Goal: Task Accomplishment & Management: Manage account settings

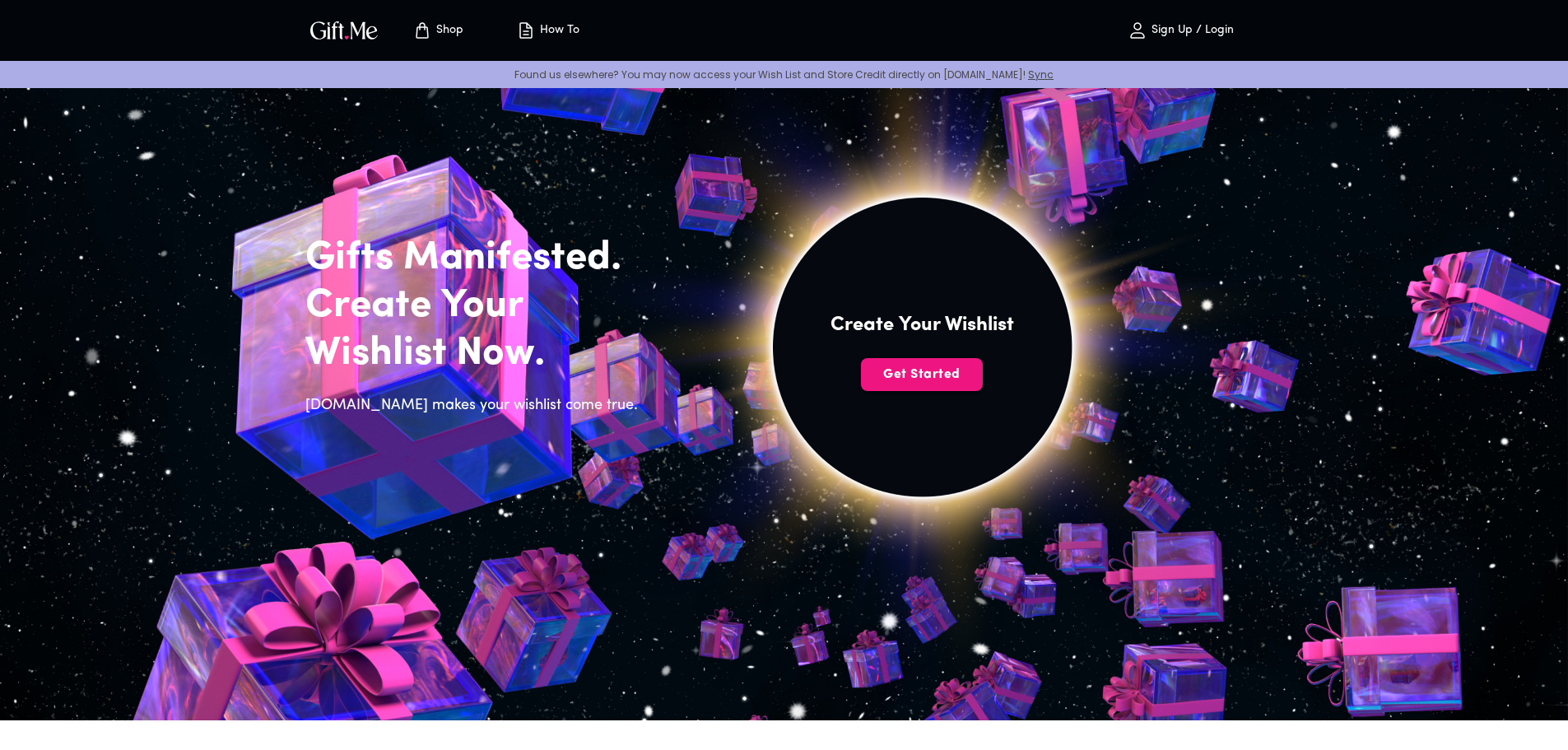
click at [1164, 26] on p "Sign Up / Login" at bounding box center [1190, 31] width 86 height 14
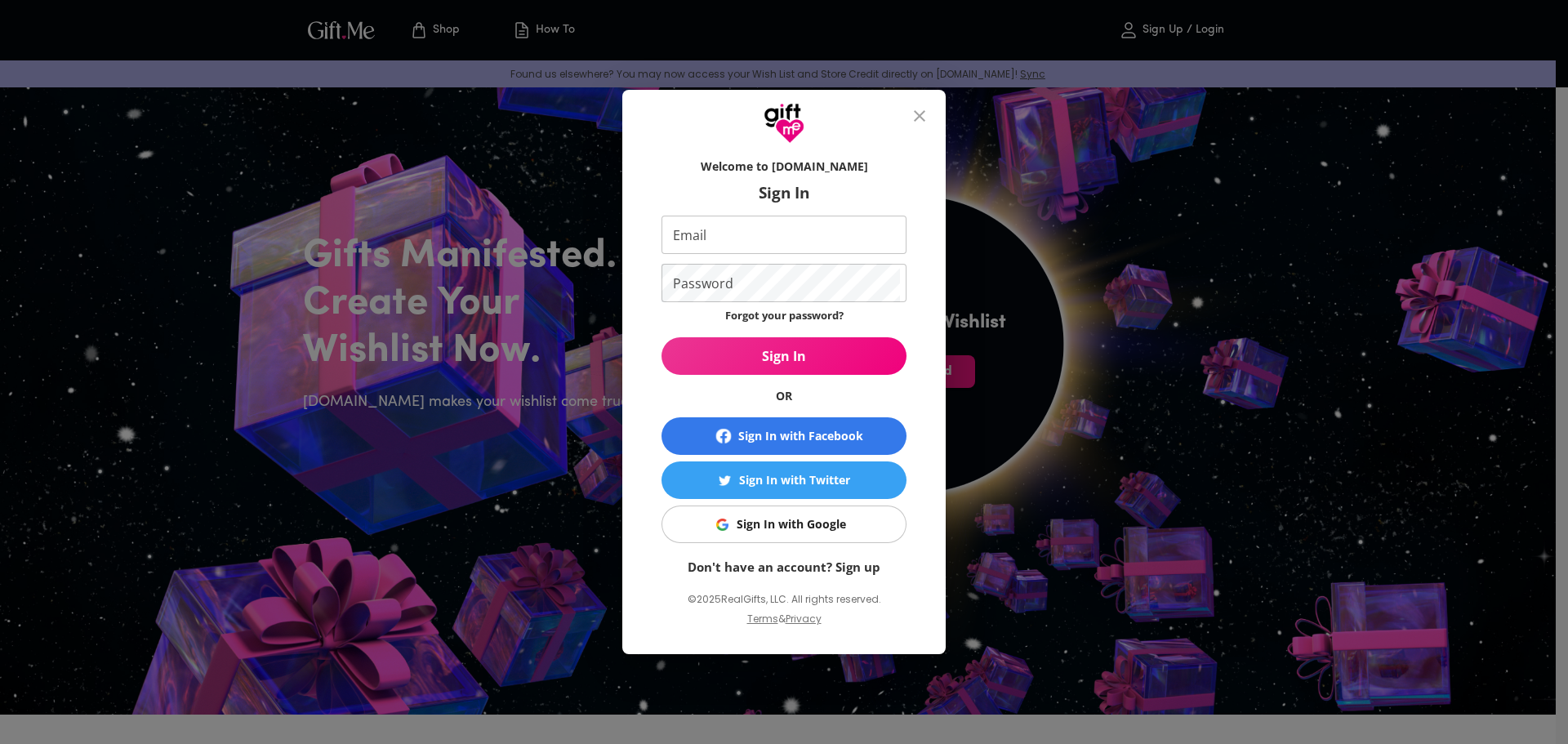
click at [798, 526] on div "Sign In with Google" at bounding box center [791, 524] width 110 height 18
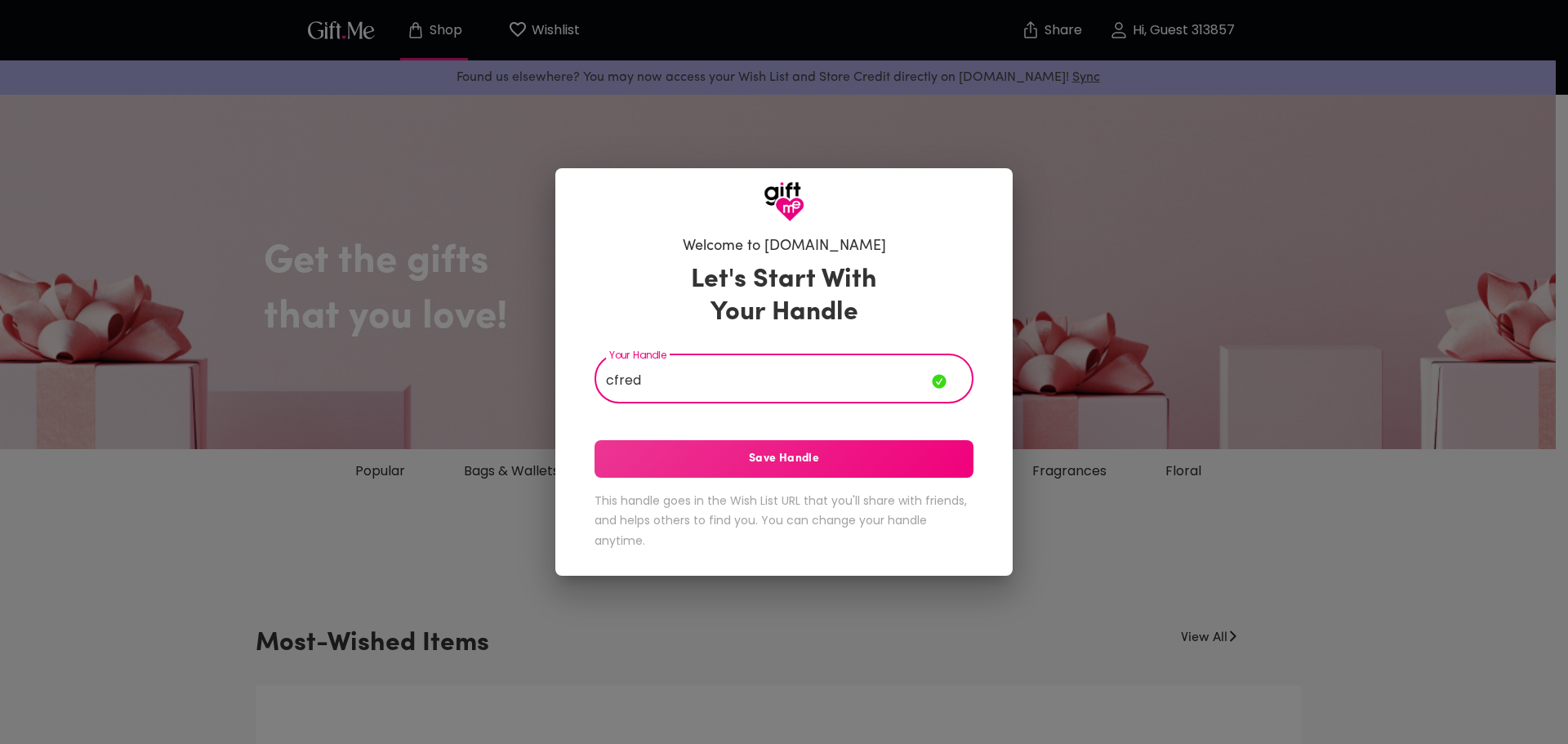
type input "cfred"
click at [736, 468] on button "Save Handle" at bounding box center [784, 458] width 379 height 38
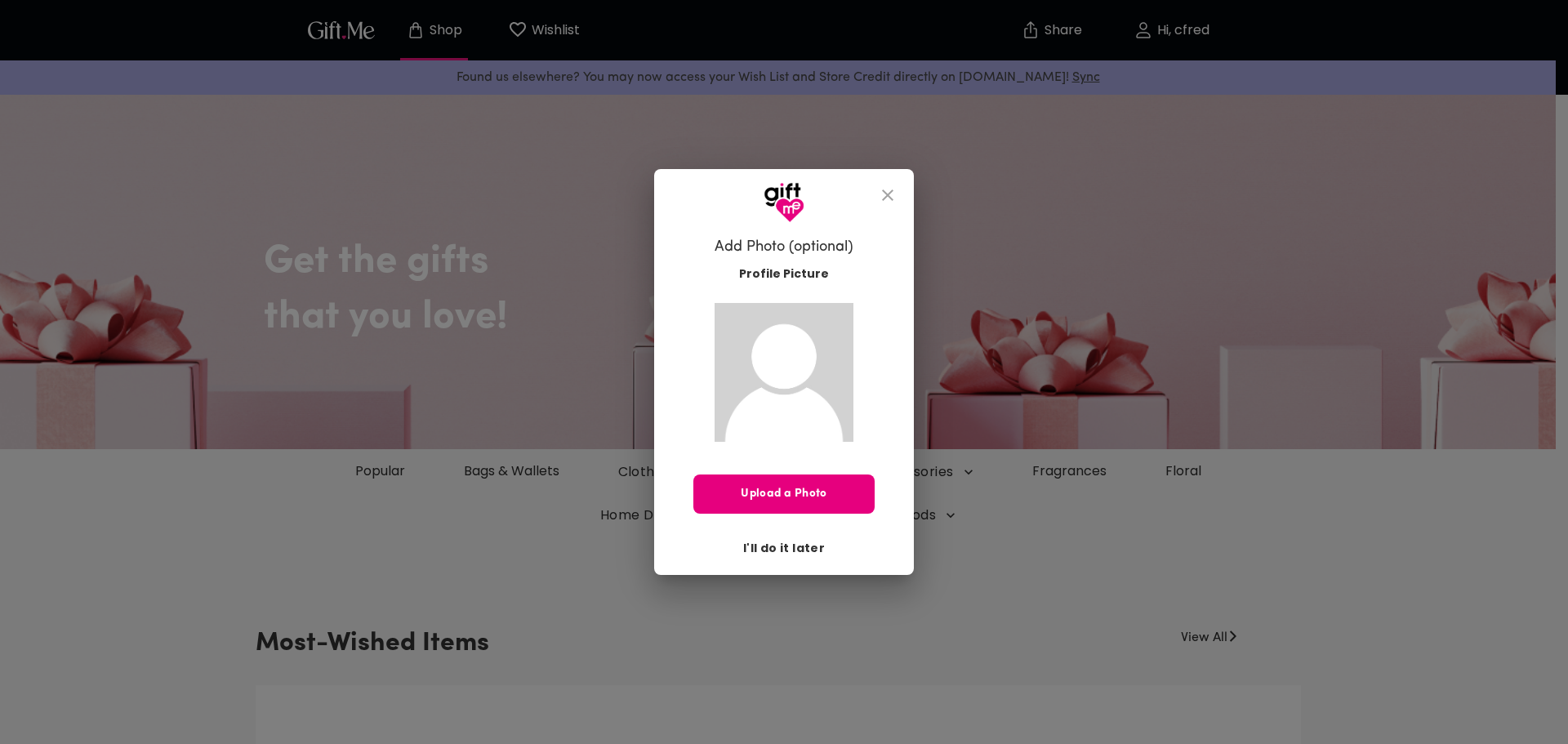
click at [790, 537] on button "I'll do it later" at bounding box center [784, 548] width 94 height 28
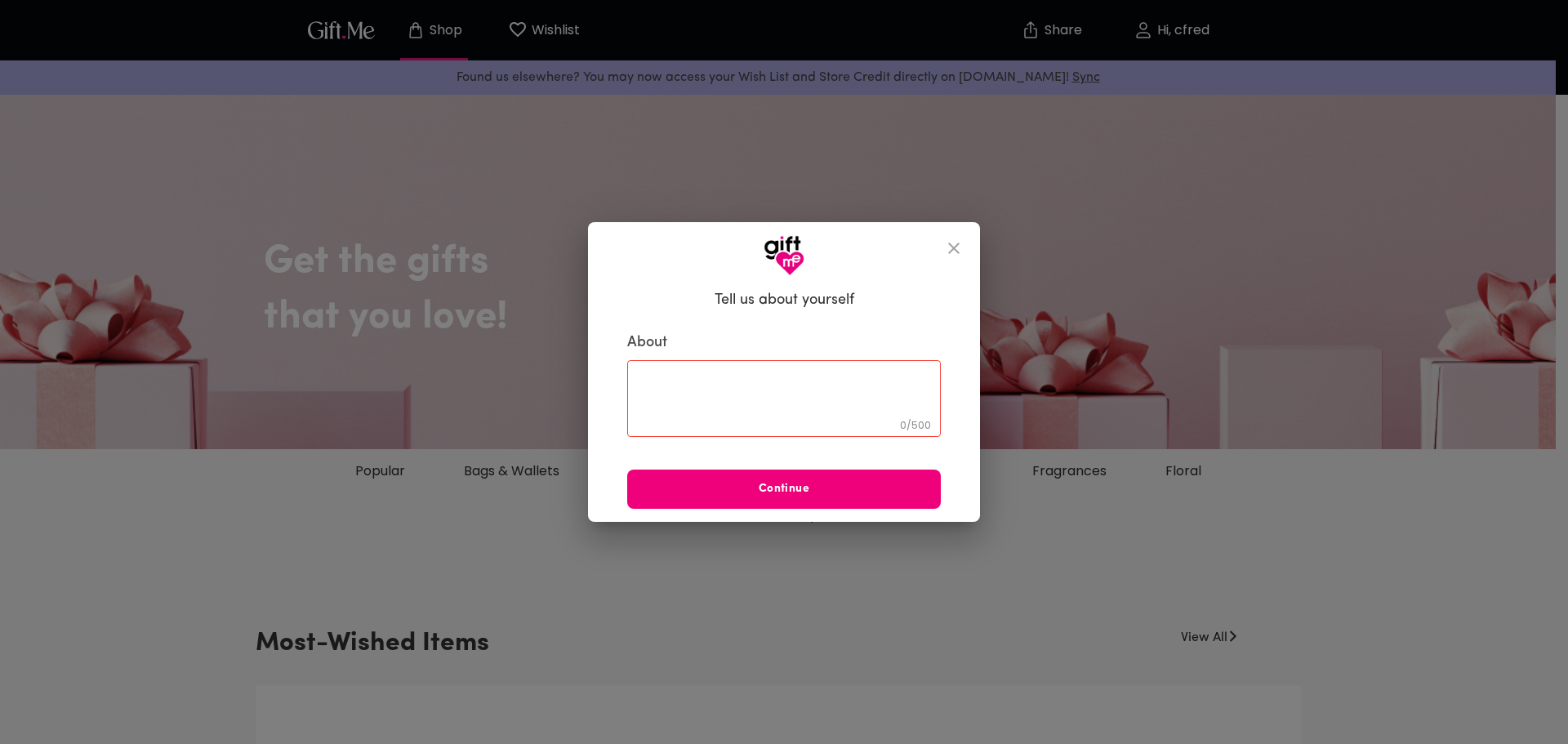
click at [726, 480] on span "Continue" at bounding box center [784, 489] width 314 height 18
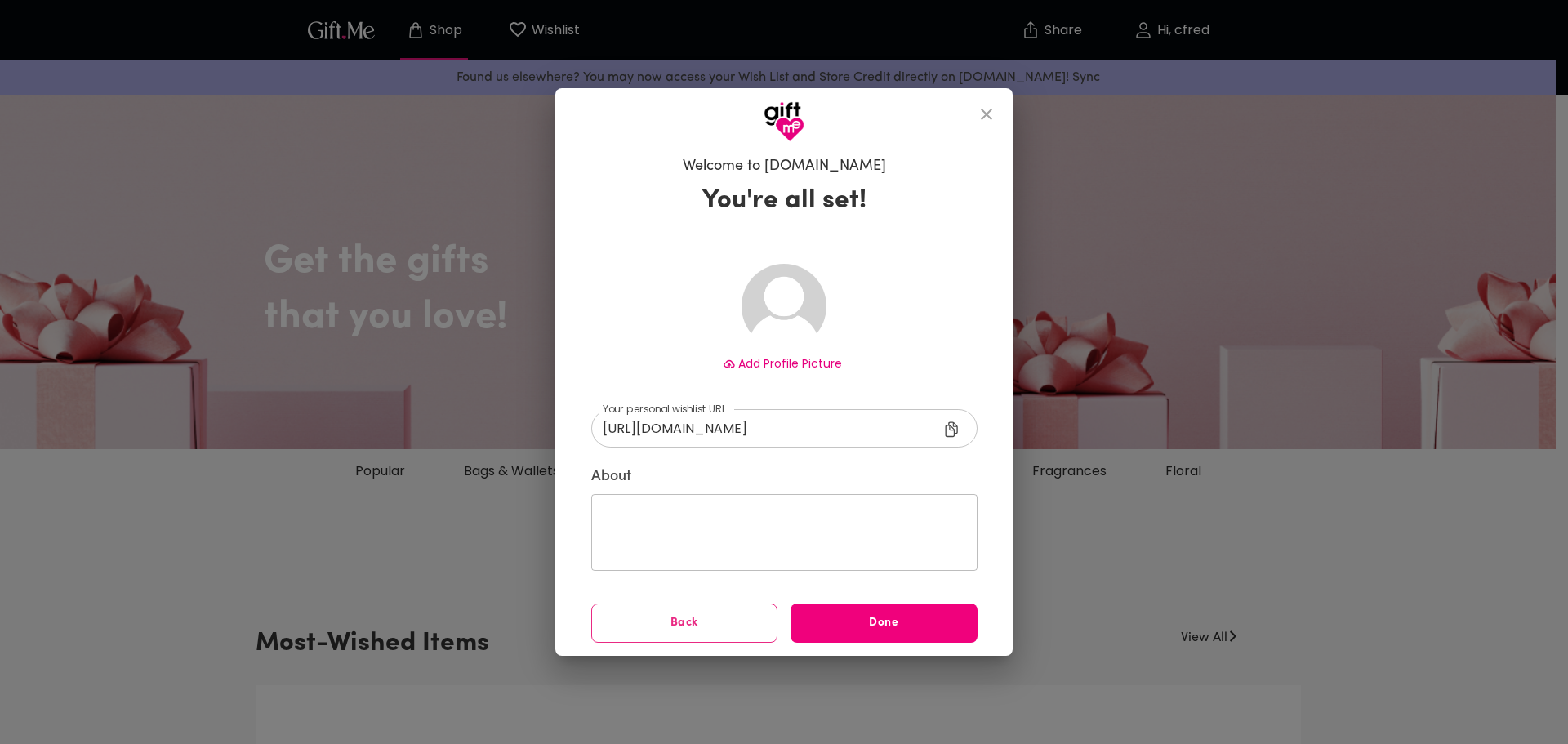
click at [865, 618] on span "Done" at bounding box center [884, 623] width 187 height 18
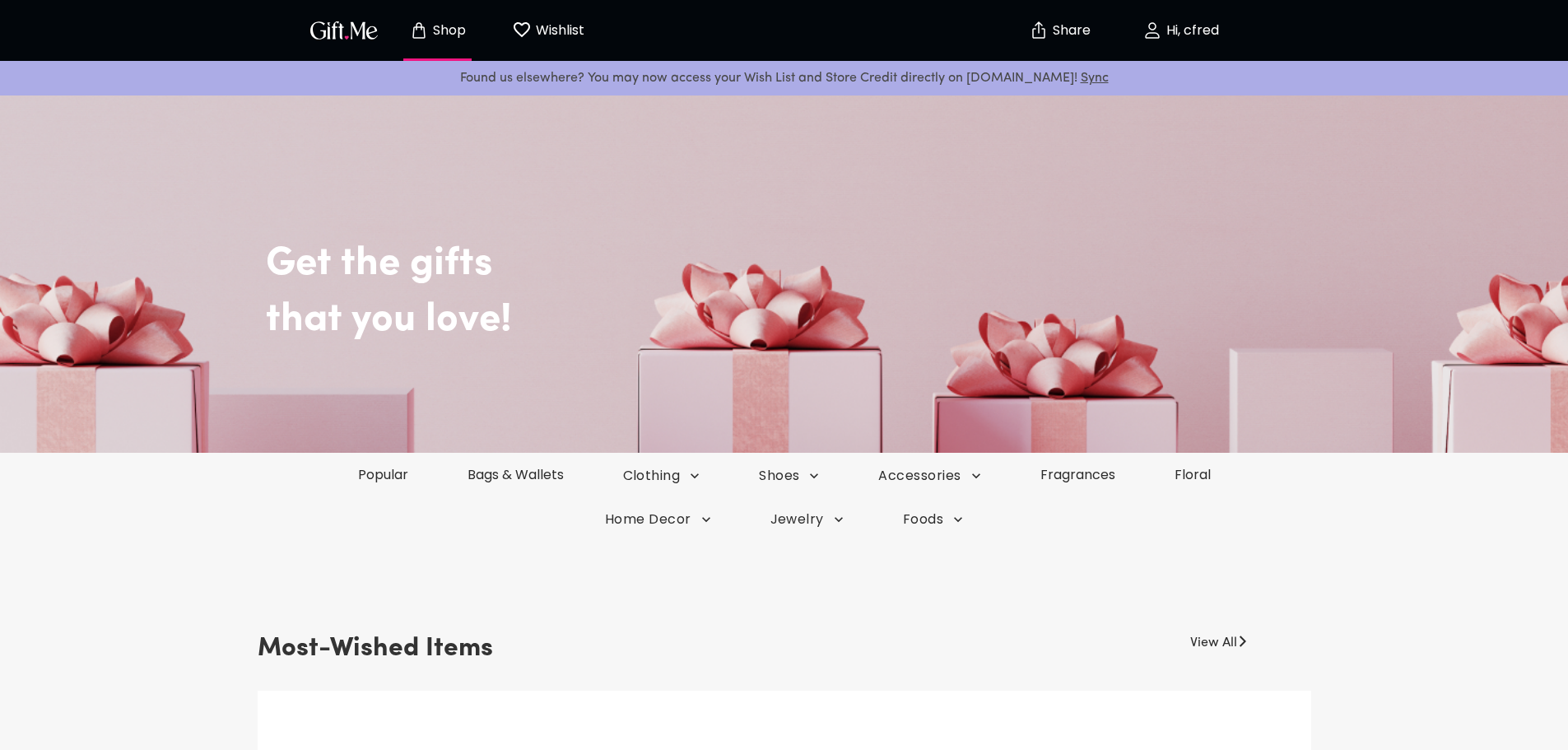
click at [541, 39] on p "Wishlist" at bounding box center [558, 30] width 52 height 21
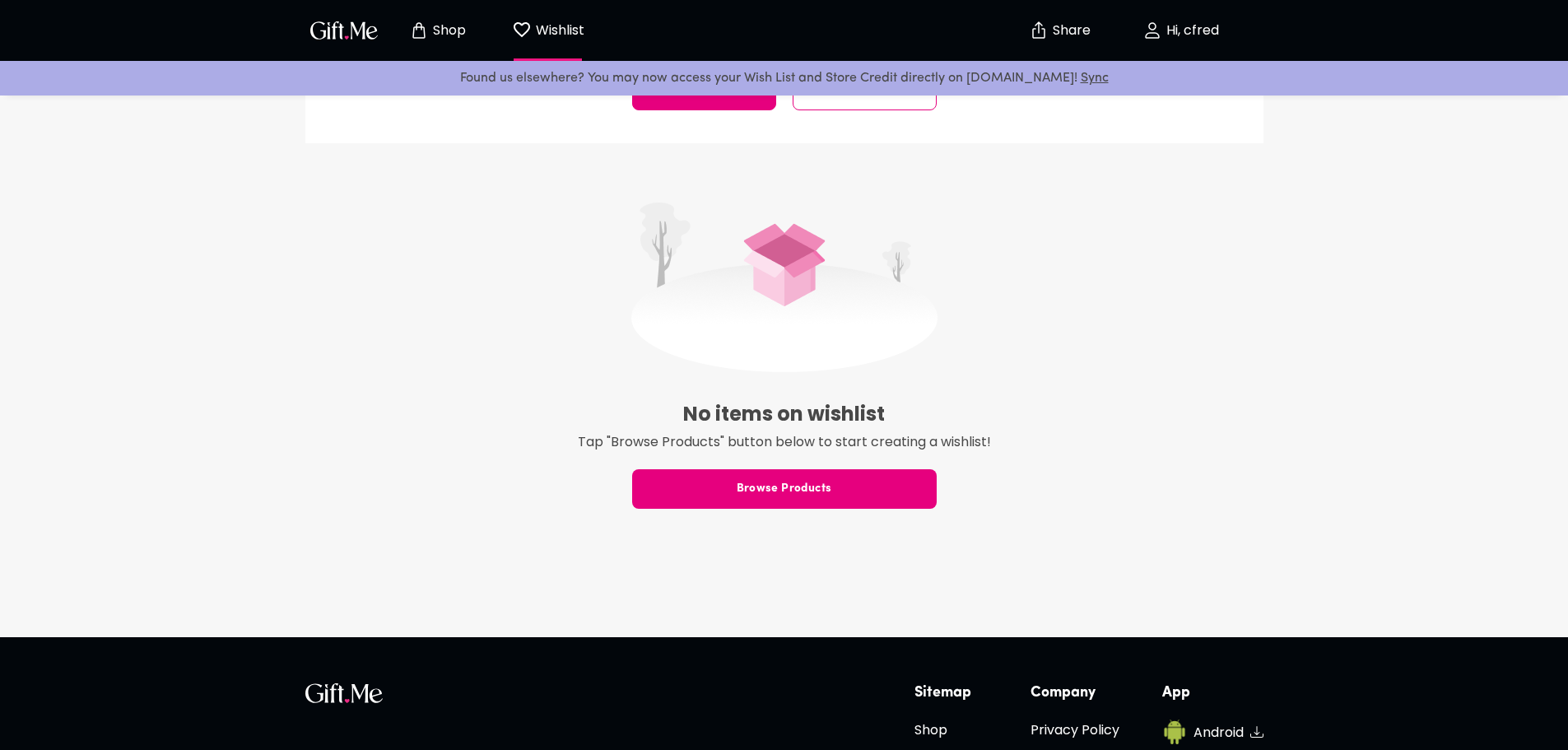
scroll to position [411, 0]
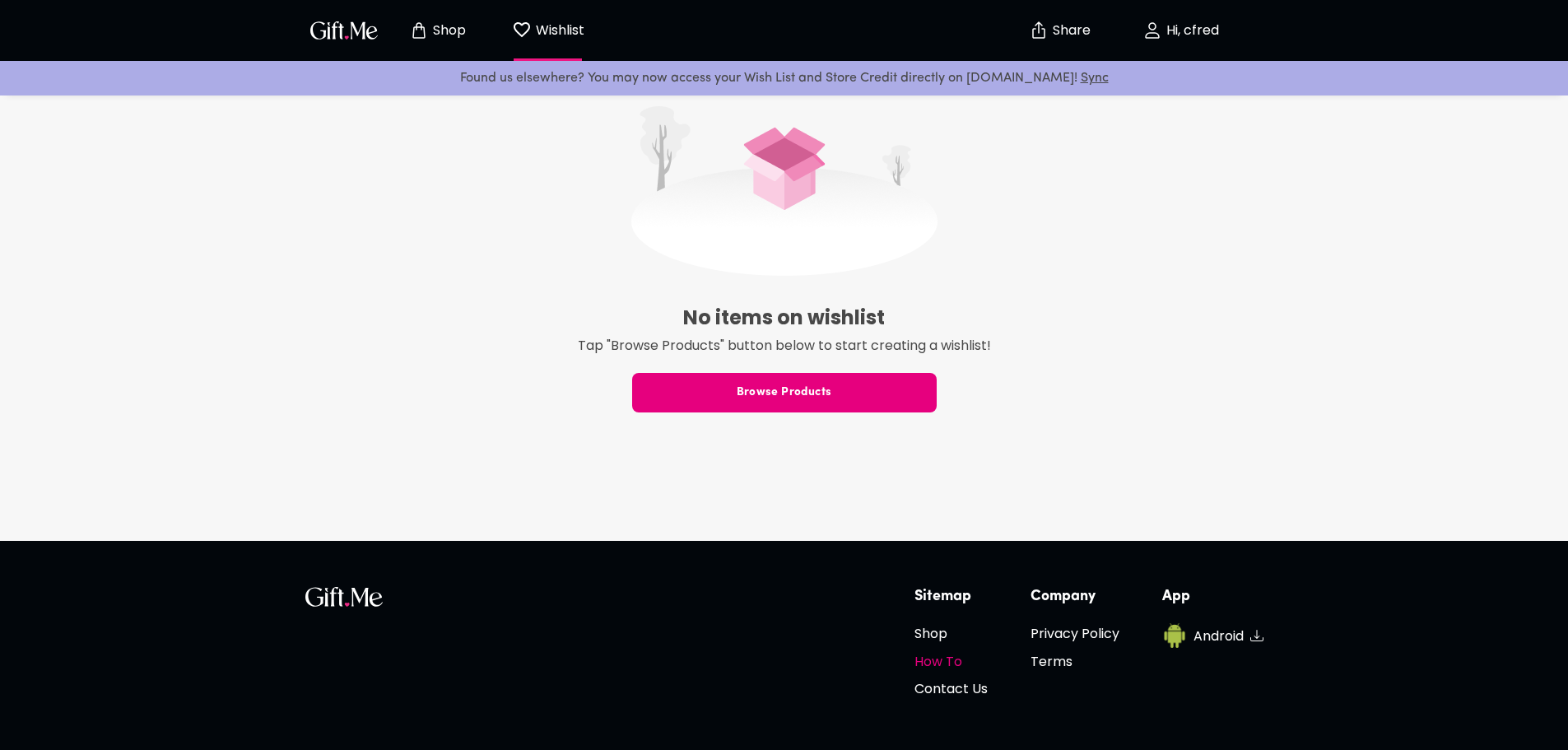
click at [957, 665] on h6 "How To" at bounding box center [951, 661] width 74 height 20
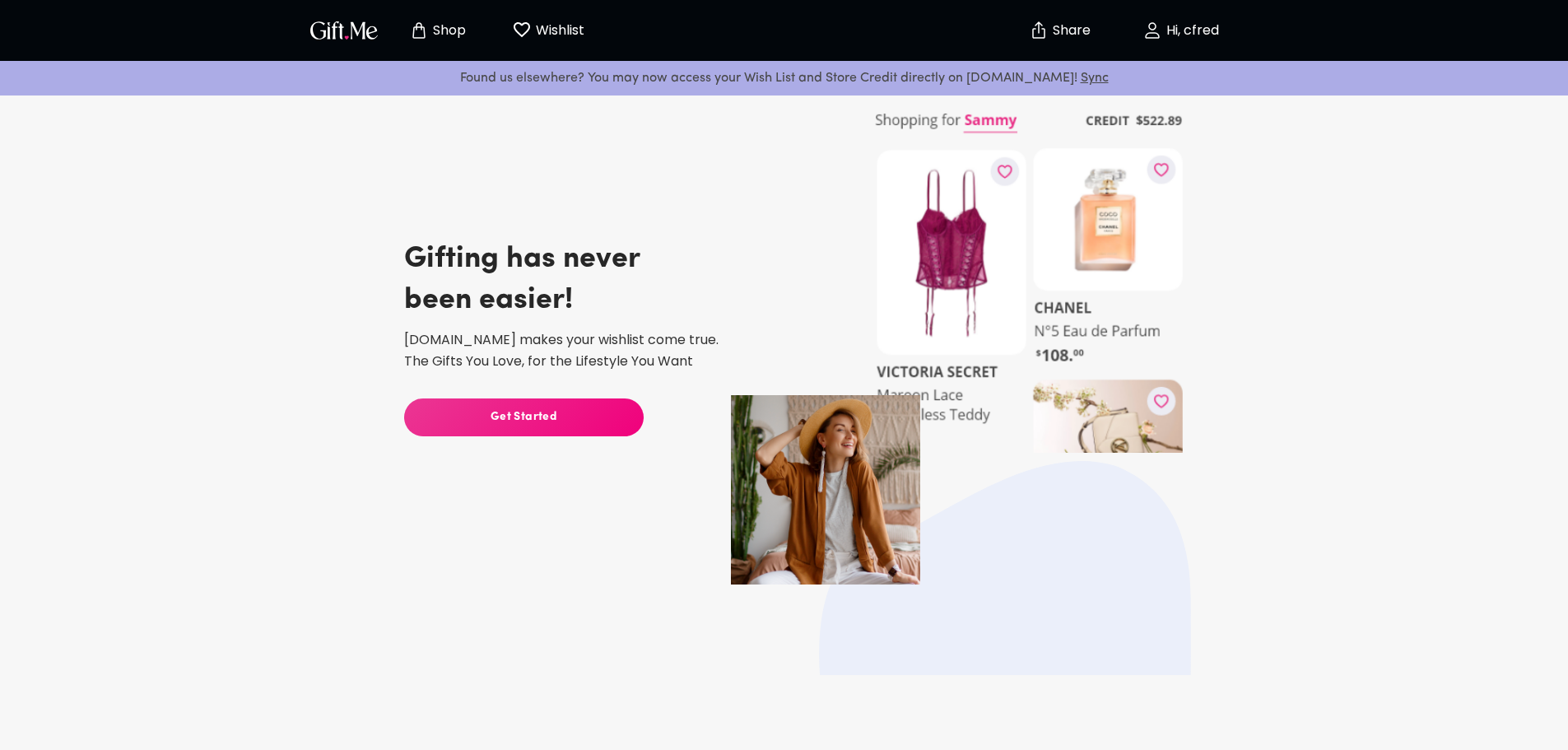
click at [607, 412] on span "Get Started" at bounding box center [524, 417] width 240 height 18
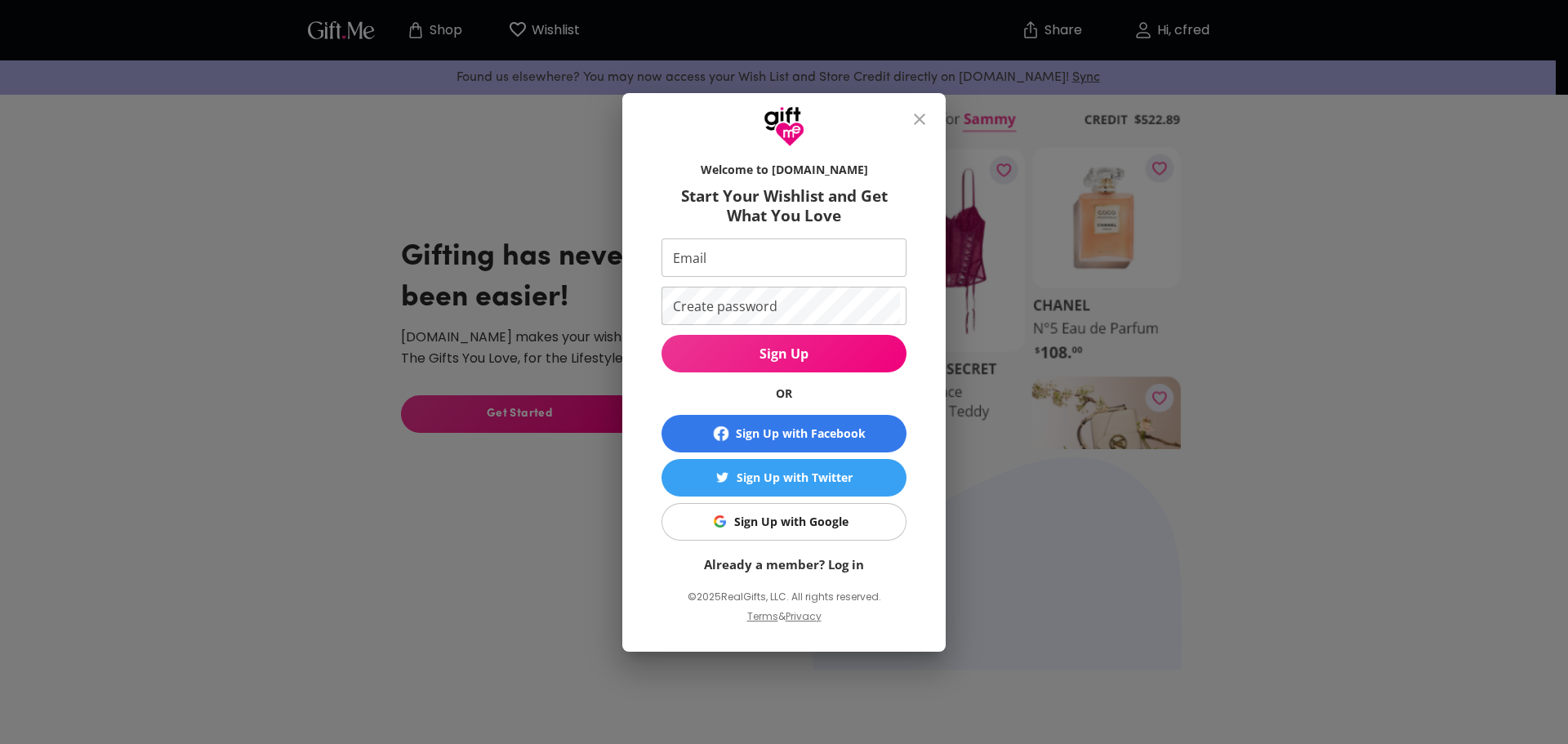
click at [926, 123] on icon "close" at bounding box center [919, 119] width 19 height 19
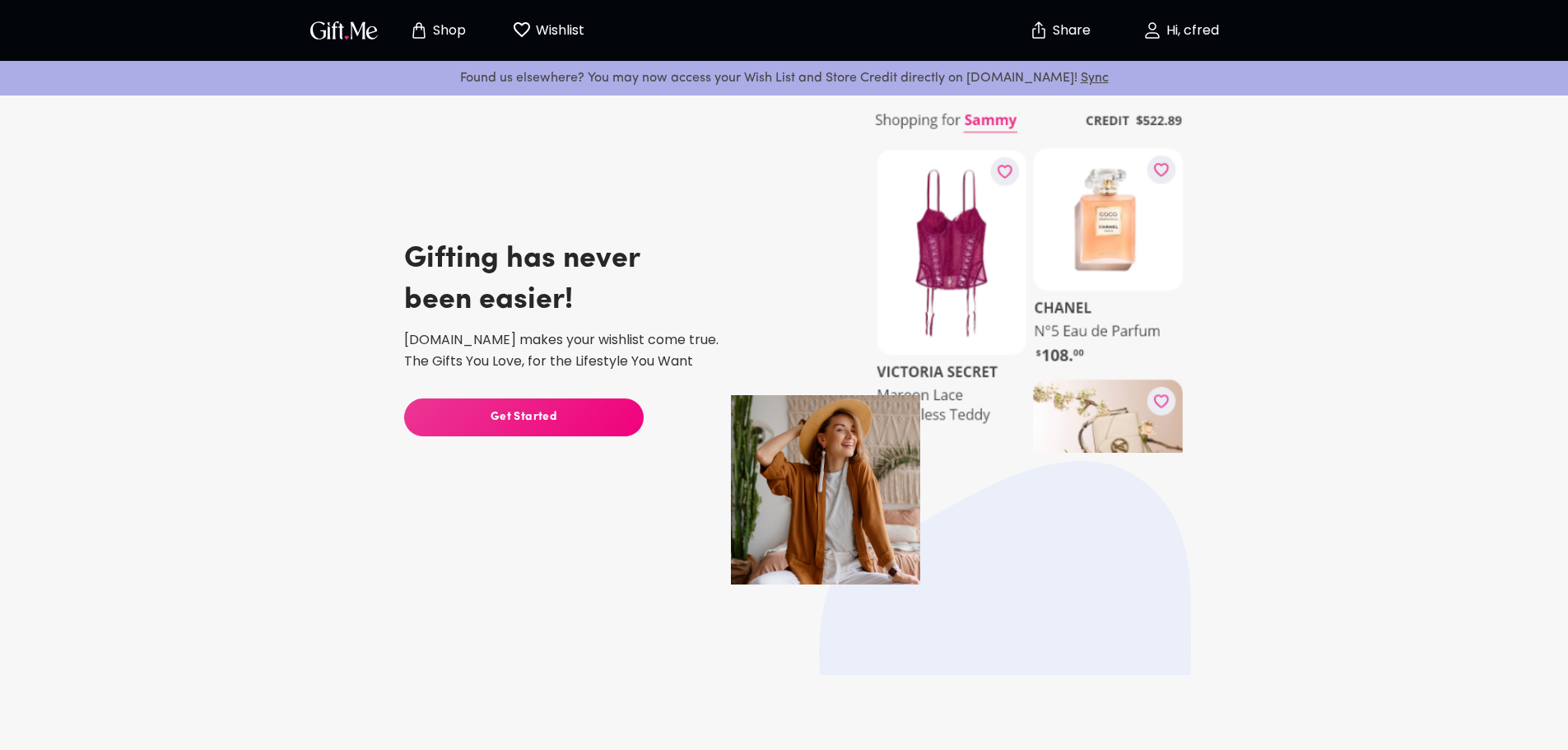
click at [1194, 36] on p "Hi, cfred" at bounding box center [1190, 31] width 57 height 14
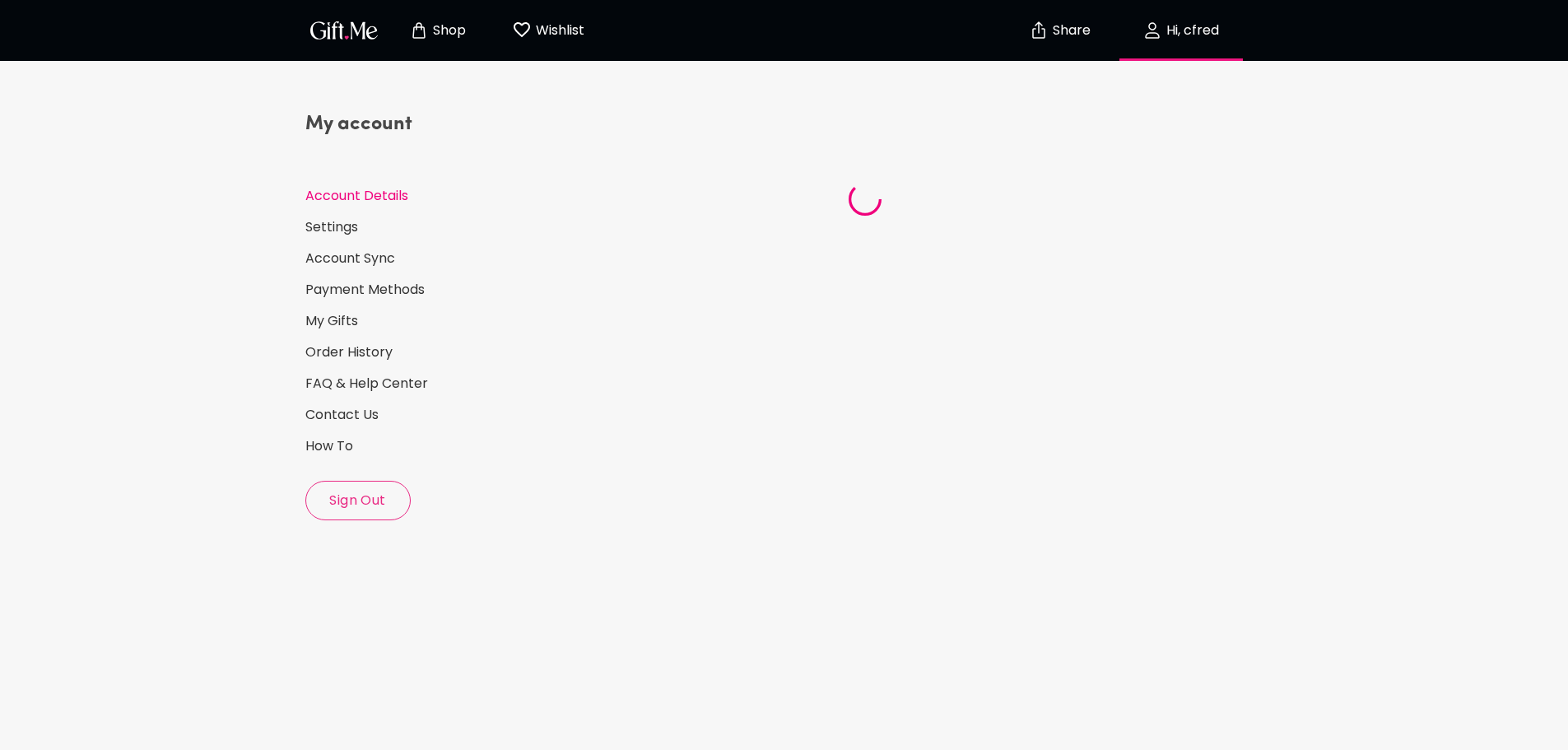
select select "US"
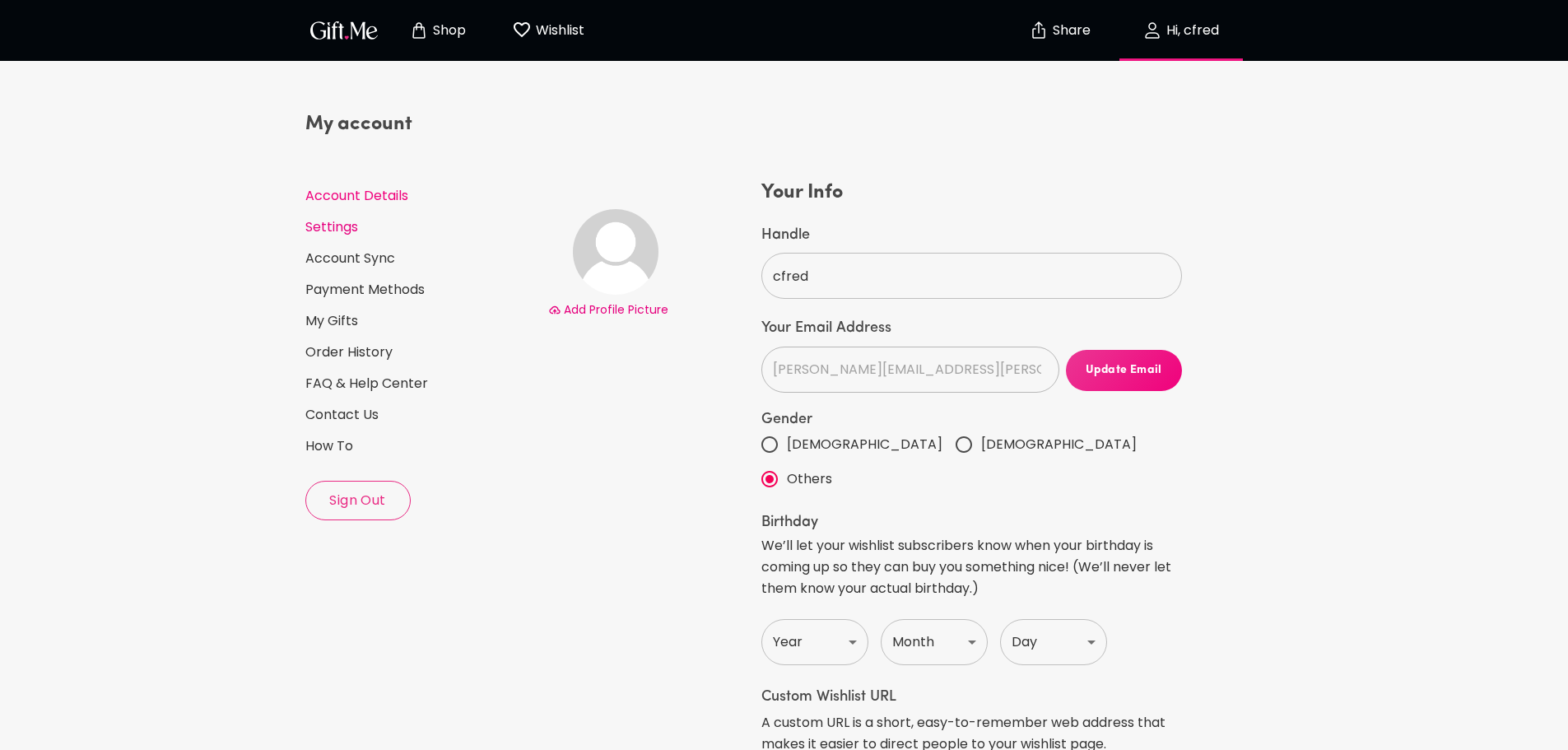
click at [340, 220] on link "Settings" at bounding box center [420, 227] width 230 height 18
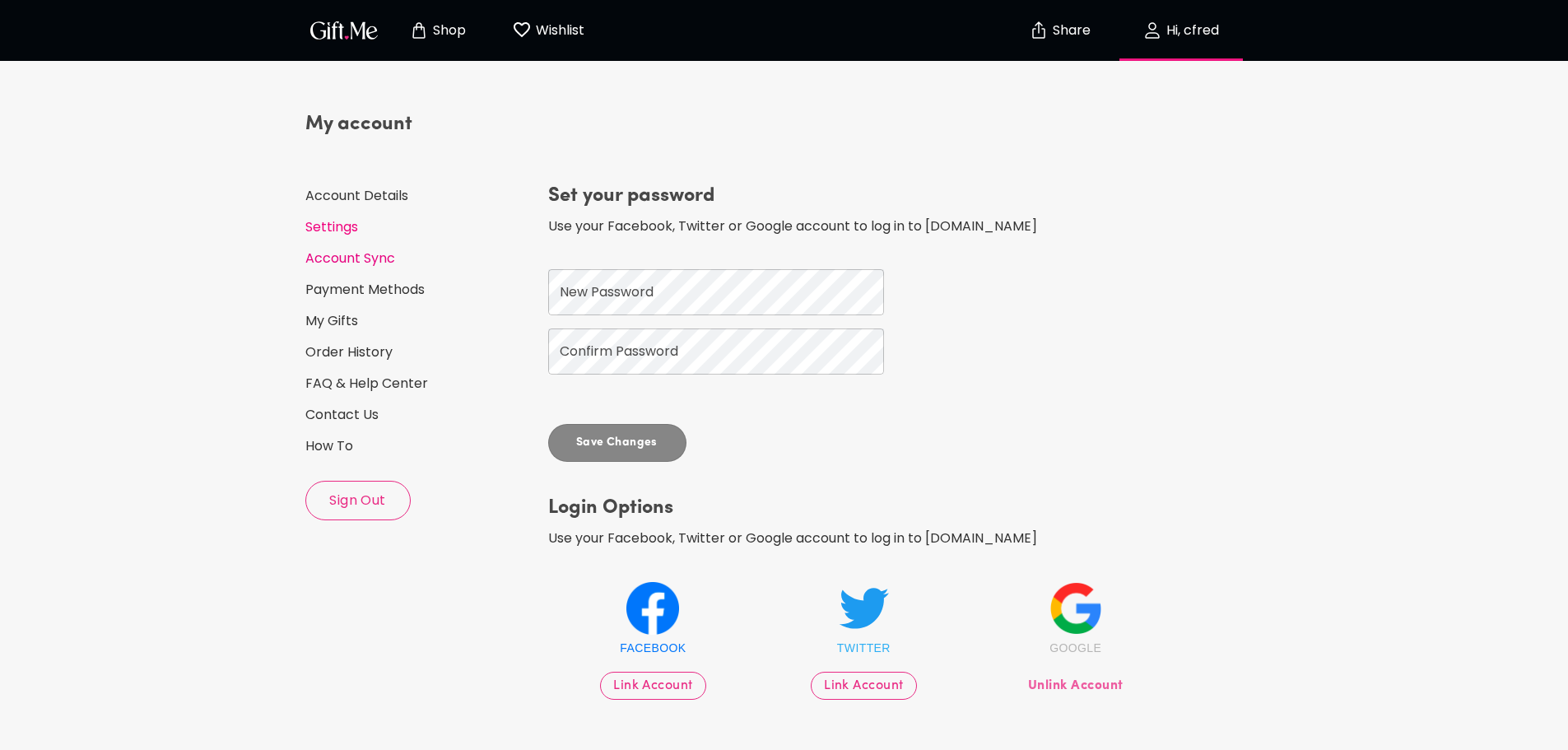
click at [333, 257] on link "Account Sync" at bounding box center [420, 258] width 230 height 18
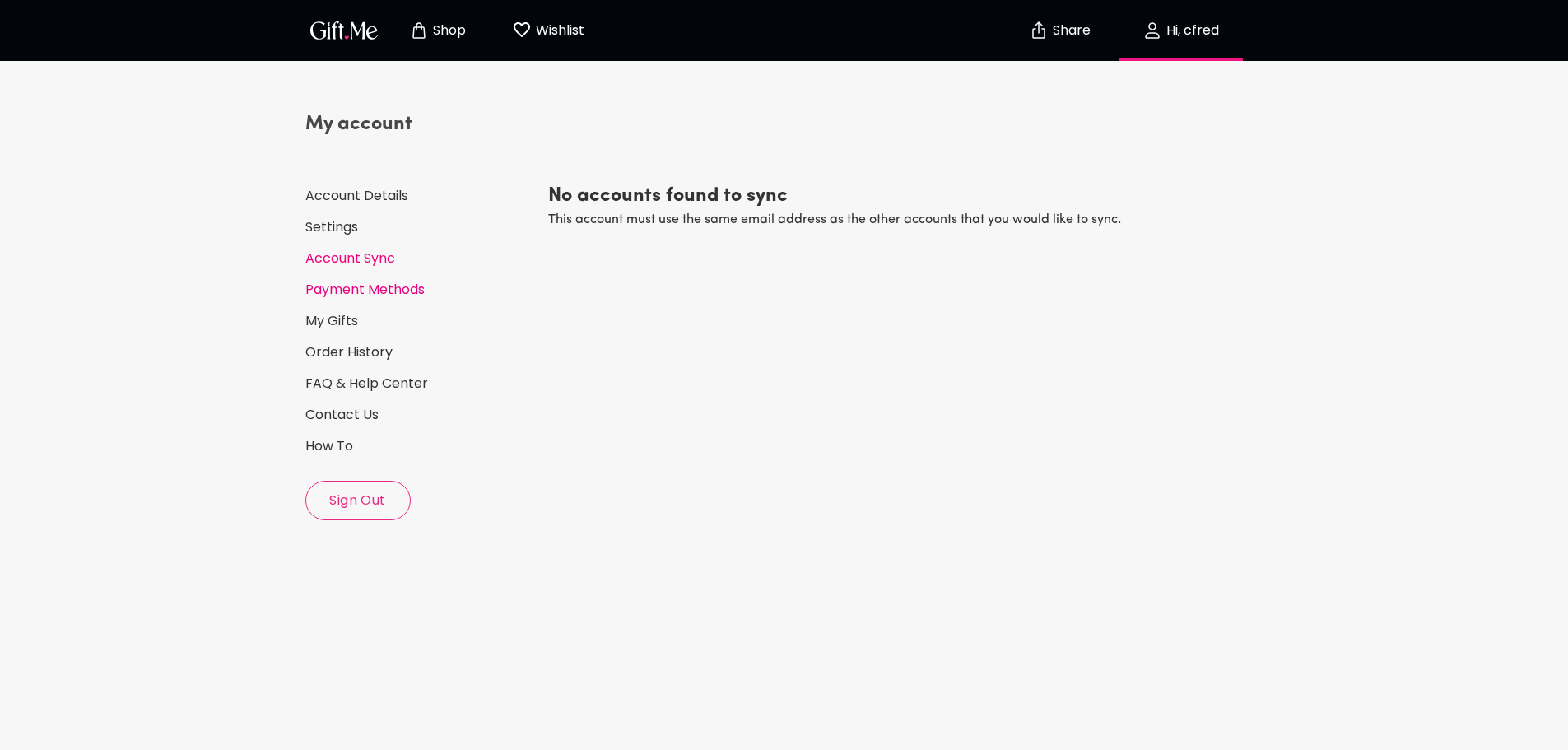
click at [340, 290] on link "Payment Methods" at bounding box center [420, 289] width 230 height 18
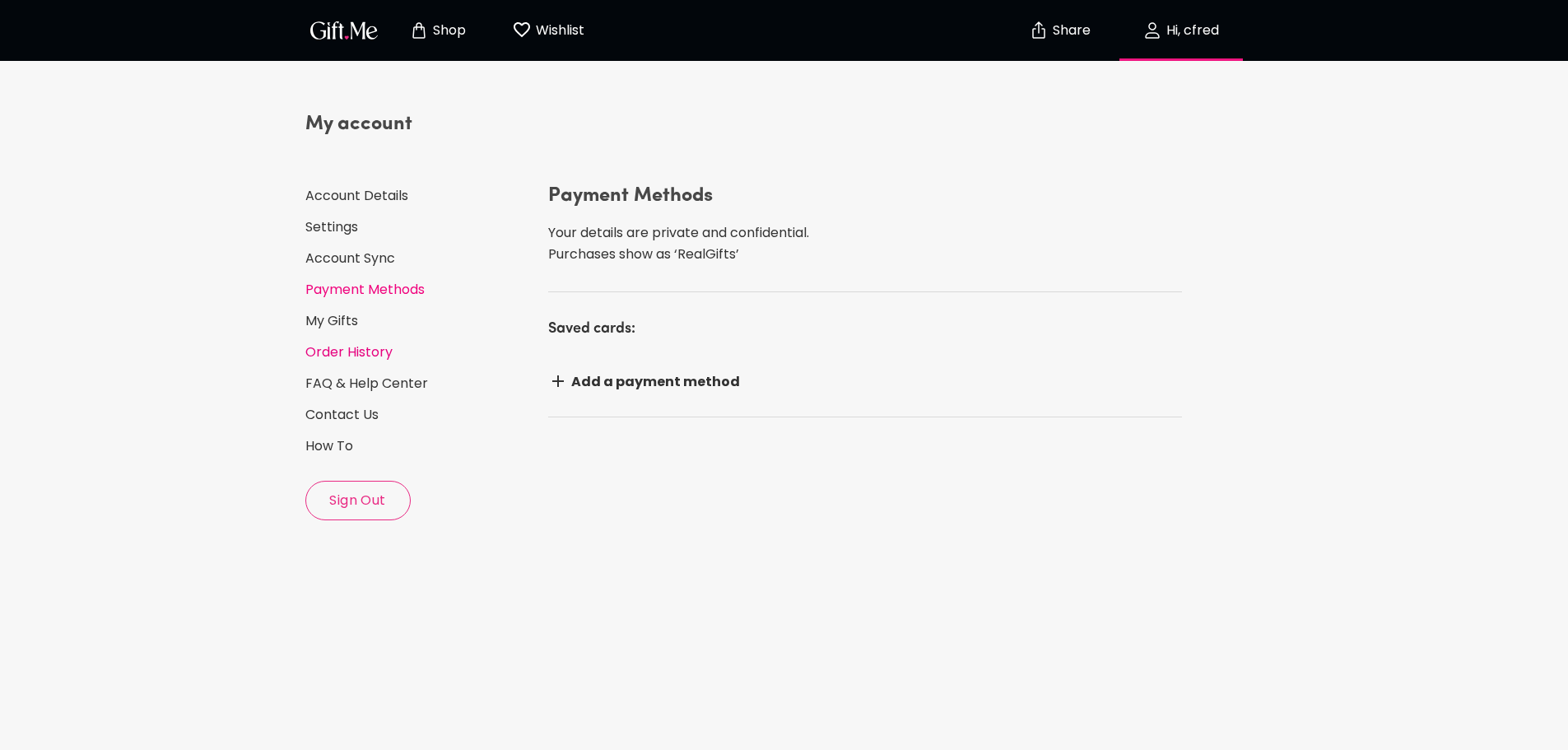
click at [362, 346] on link "Order History" at bounding box center [420, 352] width 230 height 18
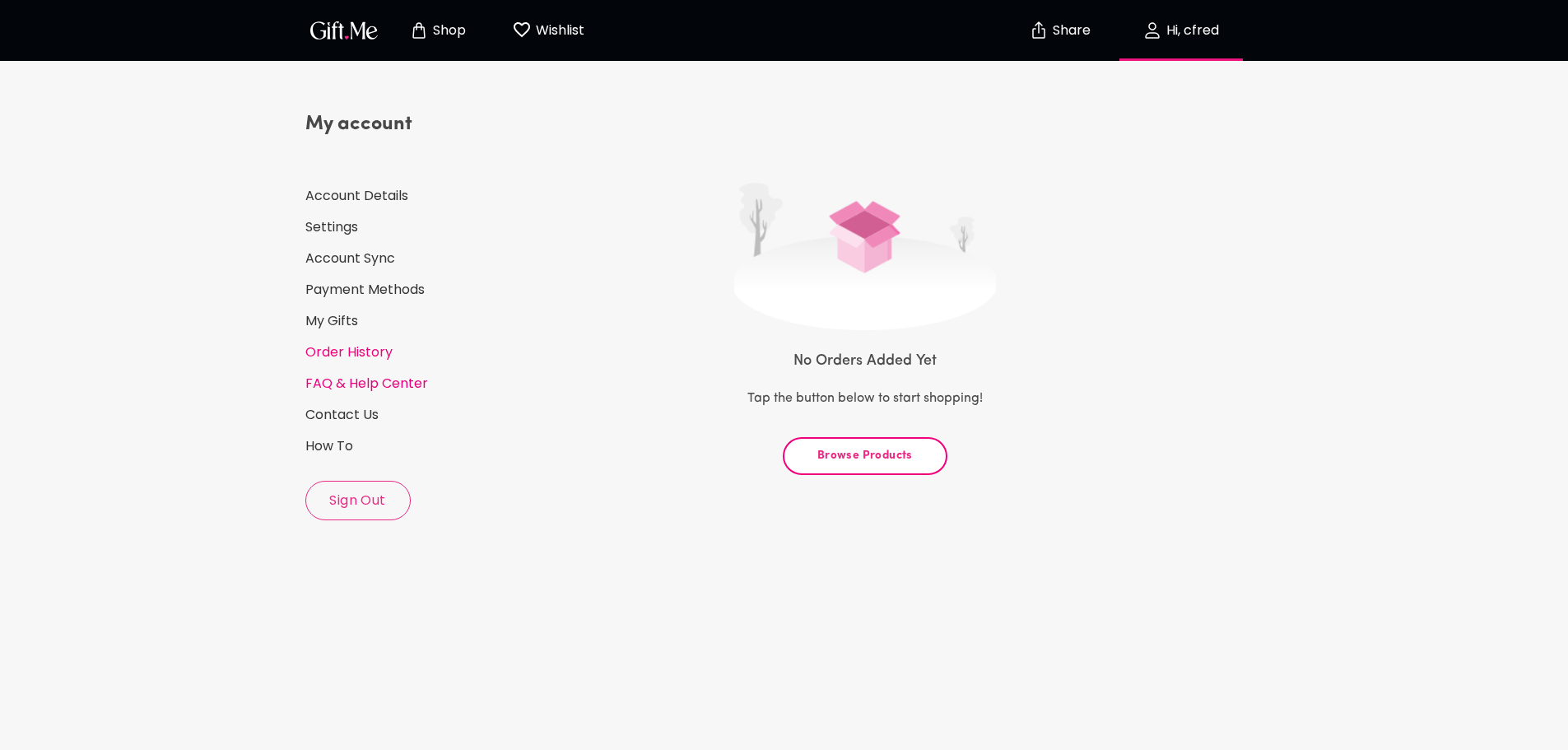
click at [362, 377] on link "FAQ & Help Center" at bounding box center [420, 383] width 230 height 18
